Goal: Task Accomplishment & Management: Use online tool/utility

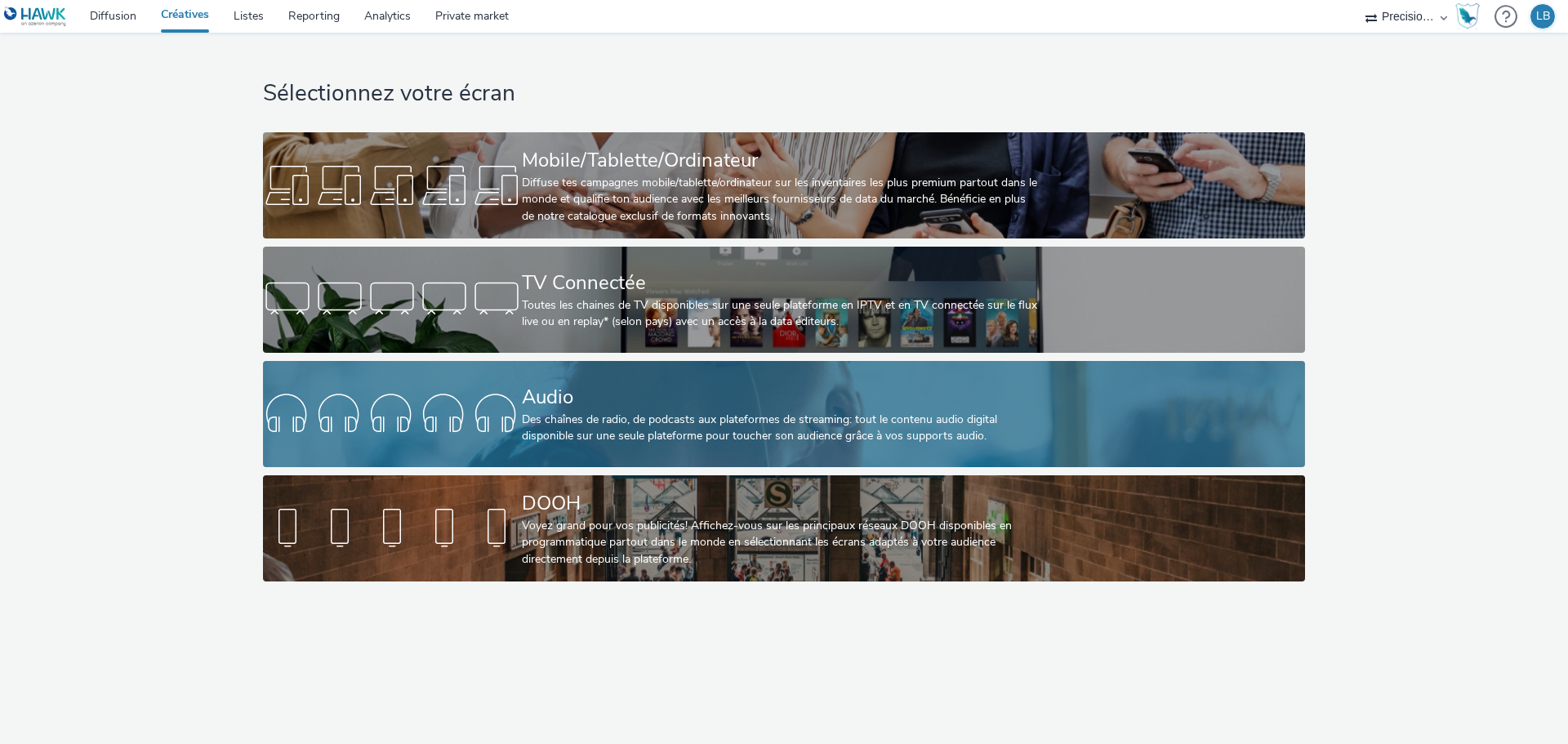
click at [511, 419] on div at bounding box center [392, 414] width 259 height 52
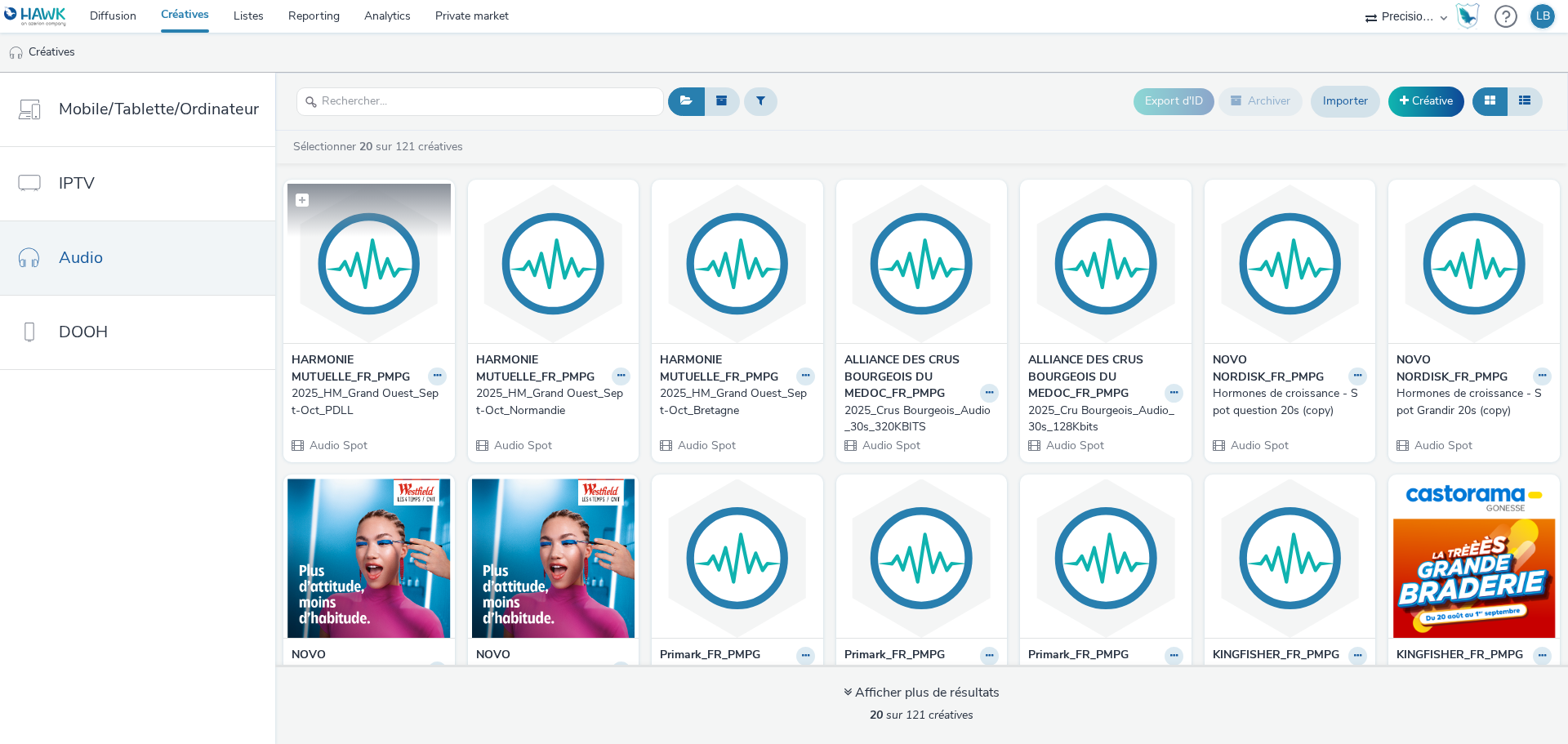
click at [360, 255] on img at bounding box center [369, 263] width 163 height 160
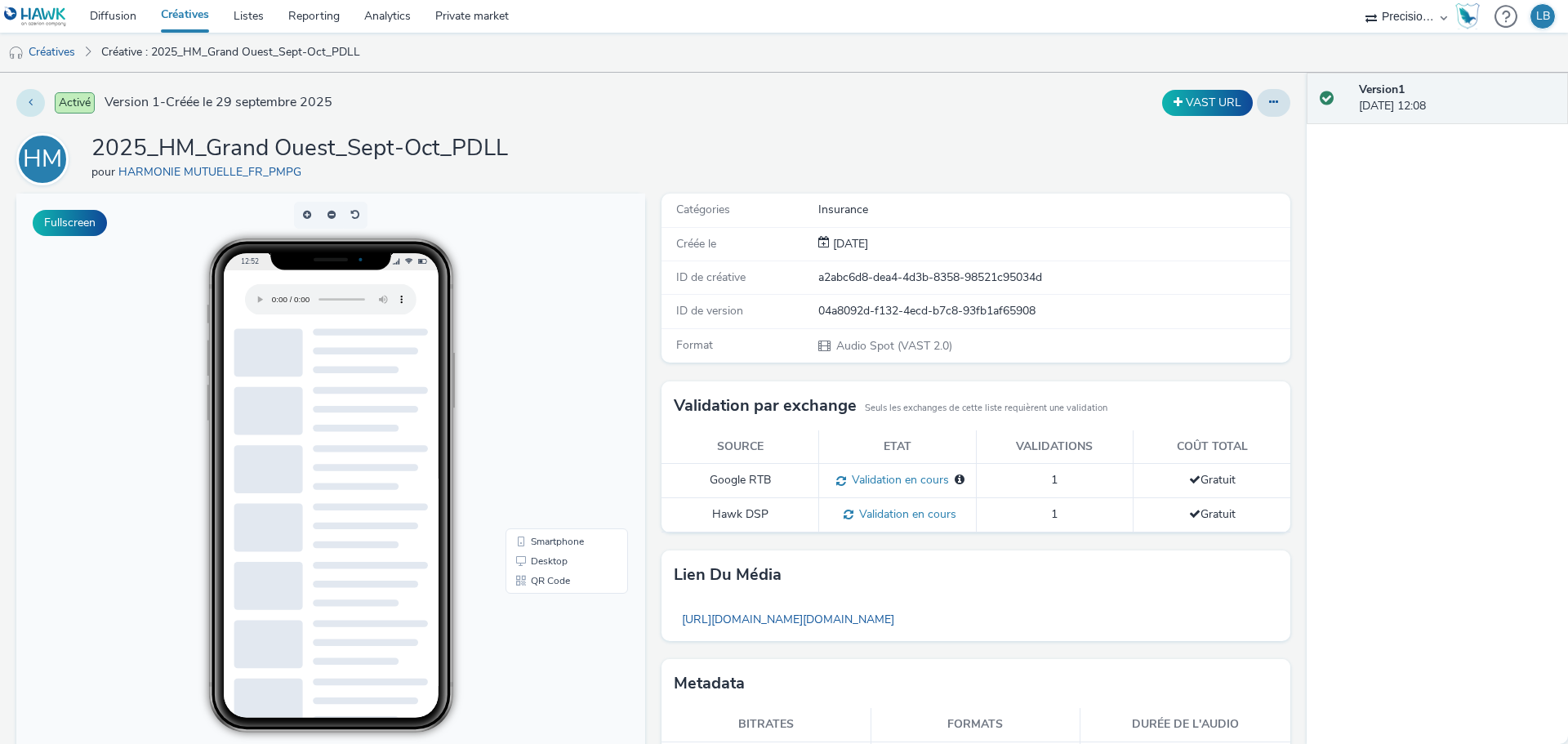
click at [23, 103] on button at bounding box center [31, 103] width 29 height 28
